Goal: Information Seeking & Learning: Learn about a topic

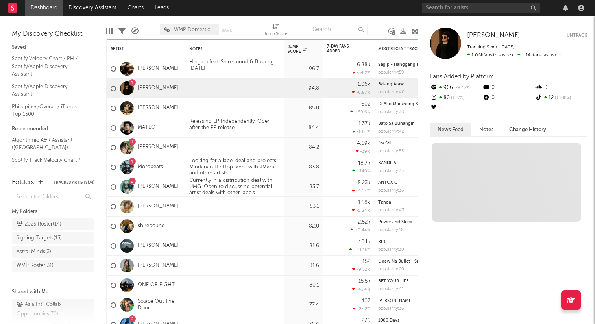
click at [153, 88] on link "[PERSON_NAME]" at bounding box center [158, 88] width 41 height 7
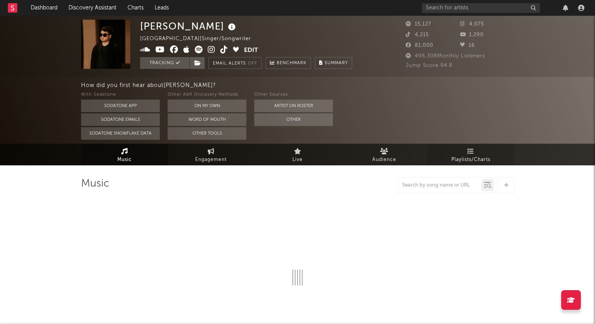
select select "6m"
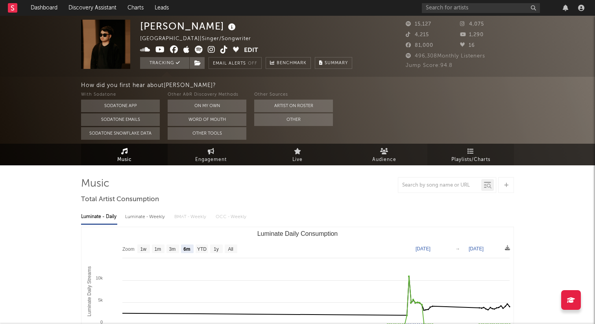
click at [470, 156] on span "Playlists/Charts" at bounding box center [470, 159] width 39 height 9
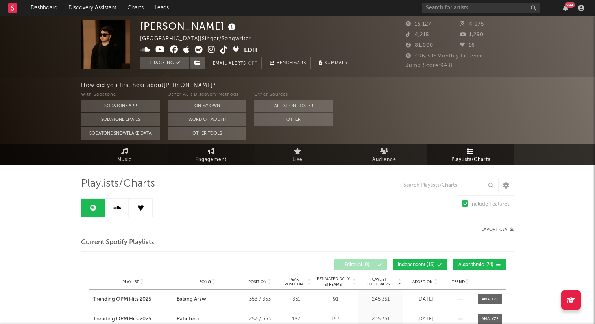
click at [206, 158] on span "Engagement" at bounding box center [210, 159] width 31 height 9
select select "1w"
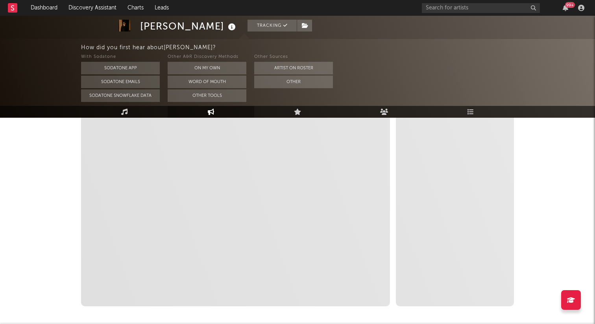
scroll to position [176, 0]
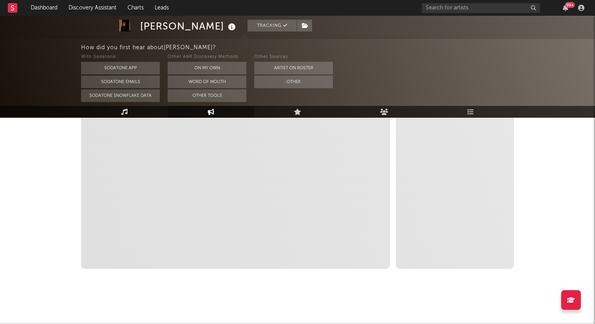
select select "1m"
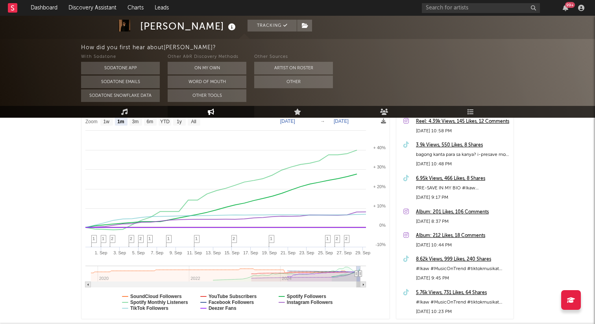
scroll to position [115, 0]
